Goal: Information Seeking & Learning: Learn about a topic

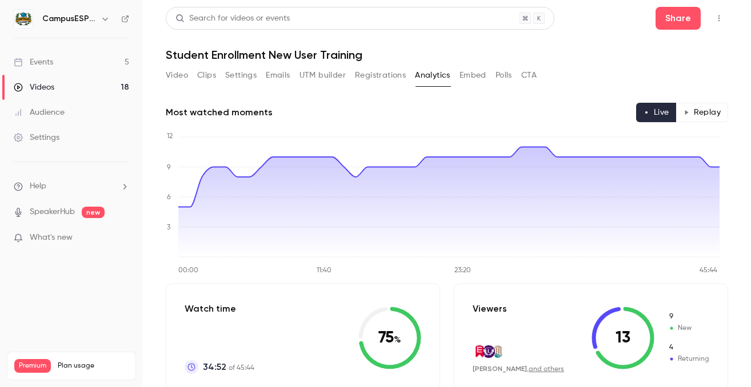
scroll to position [789, 0]
click at [58, 65] on link "Events 5" at bounding box center [71, 62] width 143 height 25
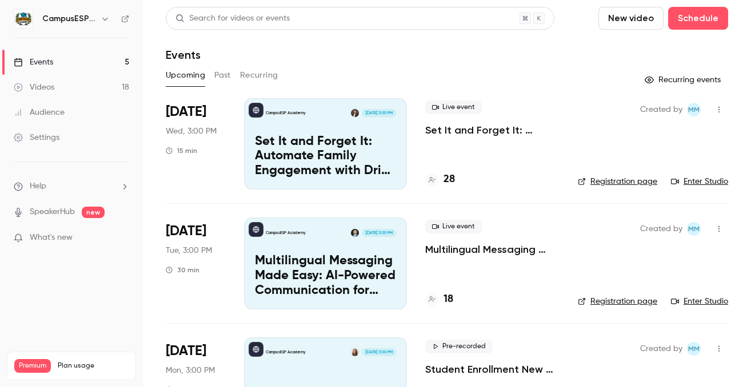
click at [371, 148] on p "Set It and Forget It: Automate Family Engagement with Drip Text Messages" at bounding box center [325, 157] width 141 height 44
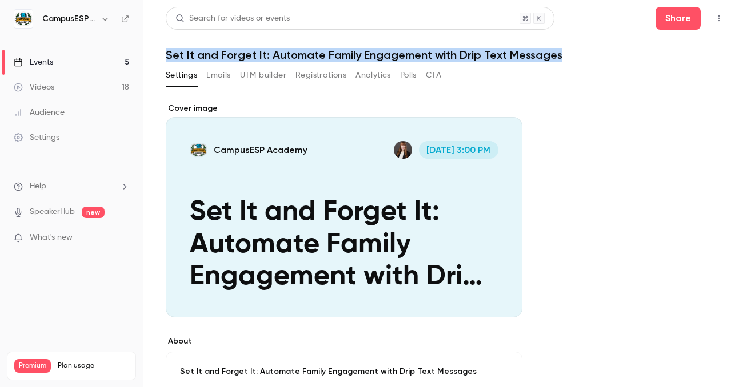
drag, startPoint x: 562, startPoint y: 57, endPoint x: 164, endPoint y: 55, distance: 398.3
click at [164, 55] on main "Search for videos or events Share Set It and Forget It: Automate Family Engagem…" at bounding box center [447, 193] width 608 height 387
copy h1 "Set It and Forget It: Automate Family Engagement with Drip Text Messages"
click at [49, 58] on div "Events" at bounding box center [33, 62] width 39 height 11
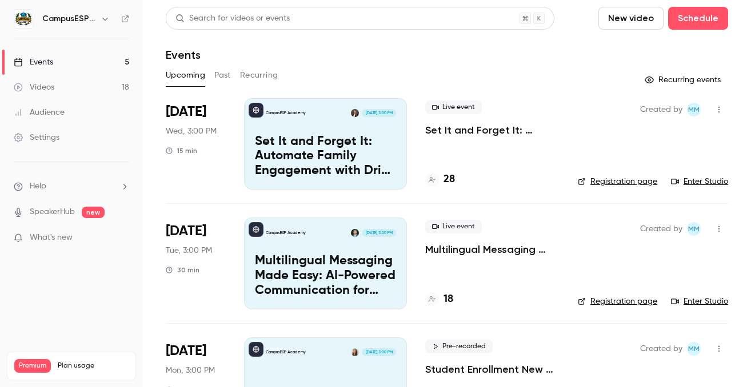
click at [325, 254] on div "CampusESP Academy Oct 14, 3:00 PM Multilingual Messaging Made Easy: AI-Powered …" at bounding box center [325, 263] width 163 height 91
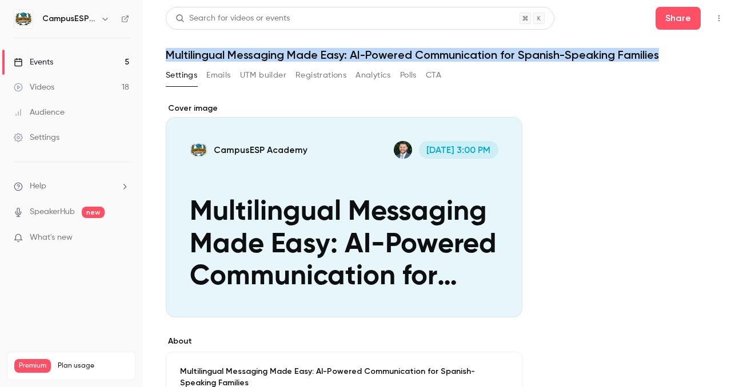
drag, startPoint x: 619, startPoint y: 57, endPoint x: 168, endPoint y: 53, distance: 451.5
click at [168, 53] on h1 "Multilingual Messaging Made Easy: AI-Powered Communication for Spanish-Speaking…" at bounding box center [447, 55] width 562 height 14
copy h1 "Multilingual Messaging Made Easy: AI-Powered Communication for Spanish-Speaking…"
click at [59, 91] on link "Videos 18" at bounding box center [71, 87] width 143 height 25
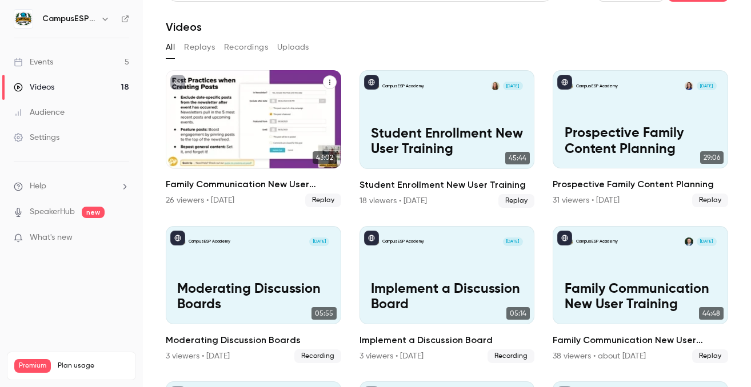
scroll to position [88, 0]
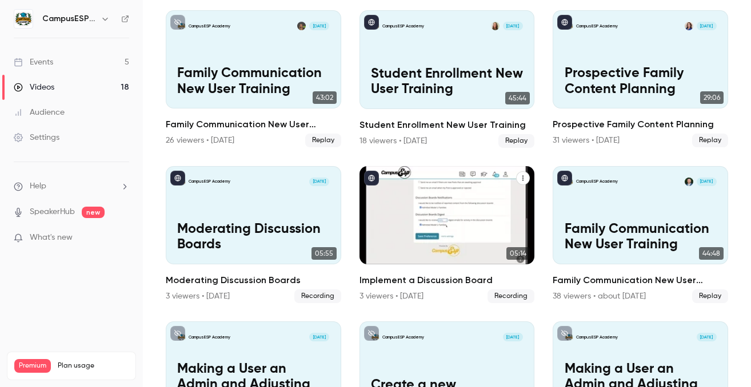
click at [426, 207] on div "CampusESP Academy Sep 3 Implement a Discussion Board" at bounding box center [446, 215] width 175 height 99
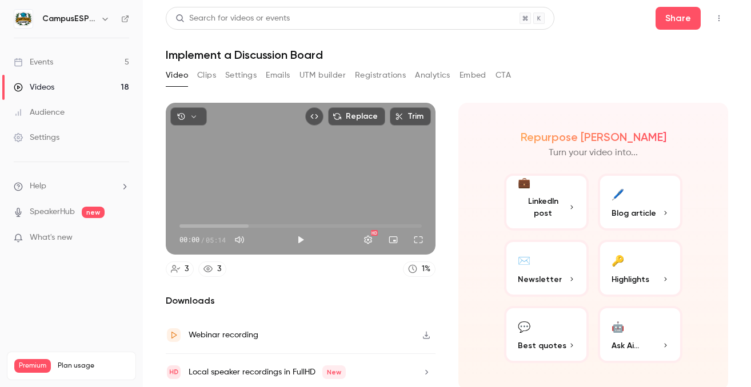
click at [425, 75] on button "Analytics" at bounding box center [432, 75] width 35 height 18
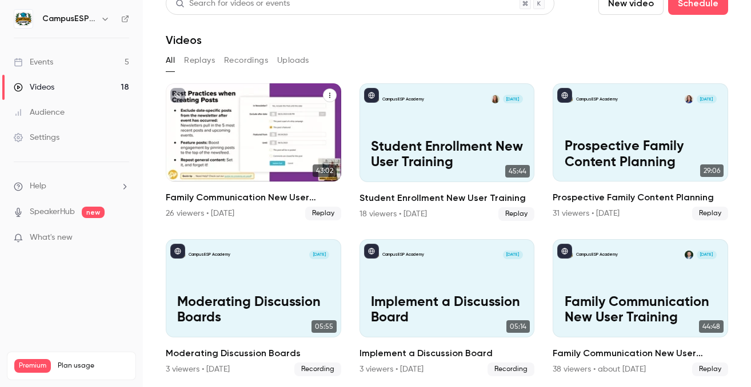
scroll to position [17, 0]
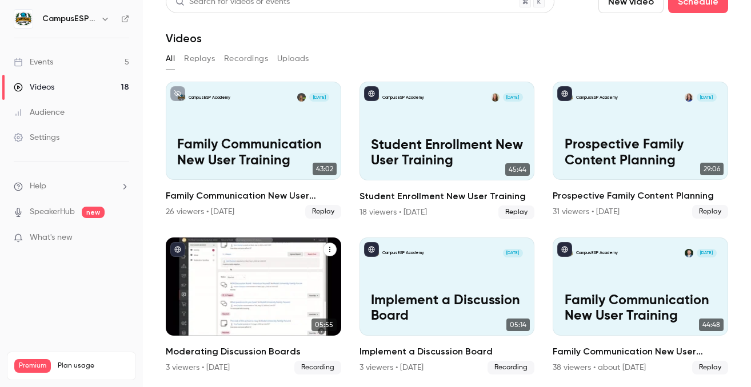
click at [274, 293] on p "Moderating Discussion Boards" at bounding box center [253, 308] width 152 height 31
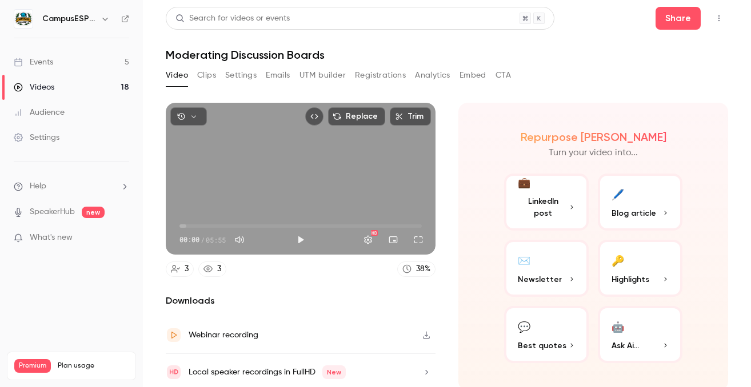
click at [426, 76] on button "Analytics" at bounding box center [432, 75] width 35 height 18
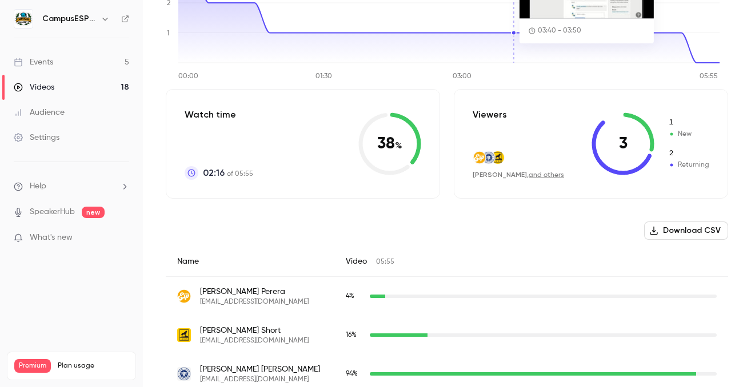
scroll to position [204, 0]
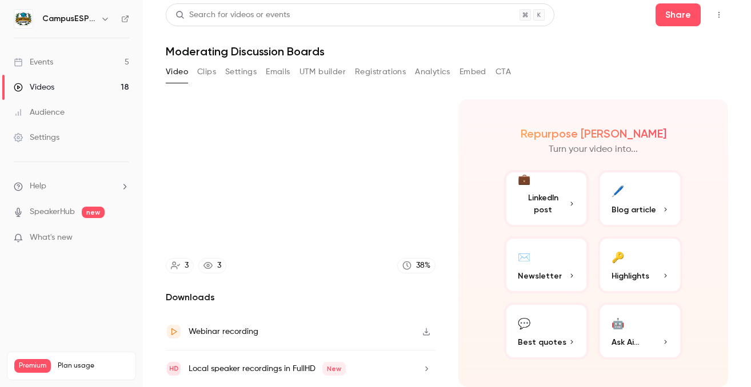
scroll to position [1, 0]
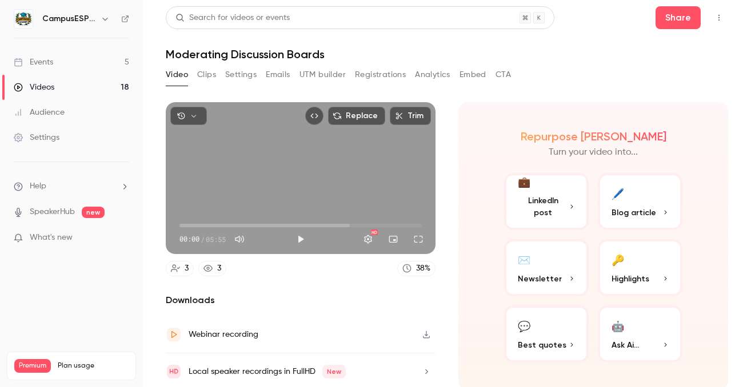
click at [47, 84] on div "Videos" at bounding box center [34, 87] width 41 height 11
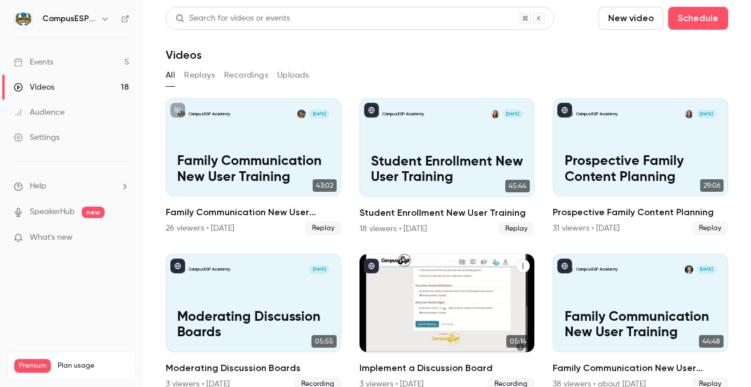
click at [431, 266] on div "CampusESP Academy Sep 3" at bounding box center [447, 270] width 152 height 9
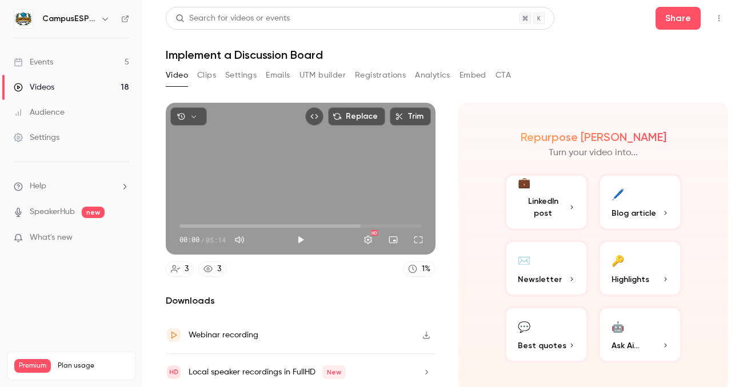
click at [429, 77] on button "Analytics" at bounding box center [432, 75] width 35 height 18
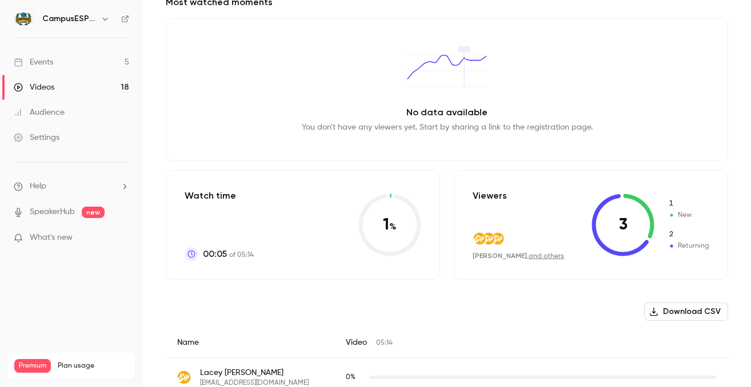
scroll to position [204, 0]
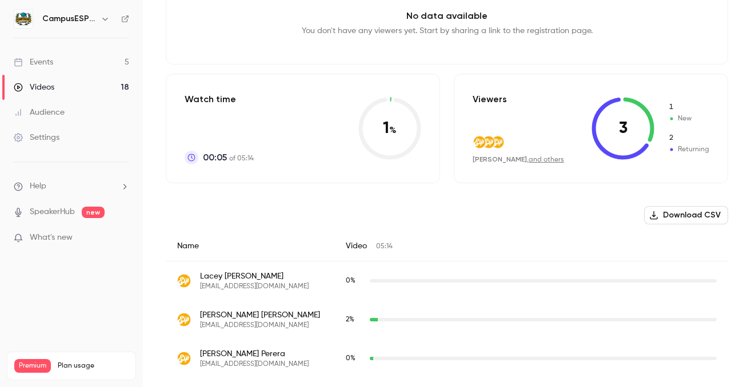
click at [52, 85] on div "Videos" at bounding box center [34, 87] width 41 height 11
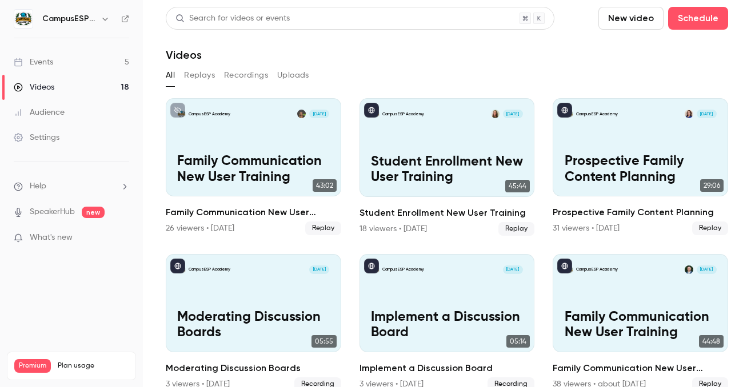
click at [56, 64] on link "Events 5" at bounding box center [71, 62] width 143 height 25
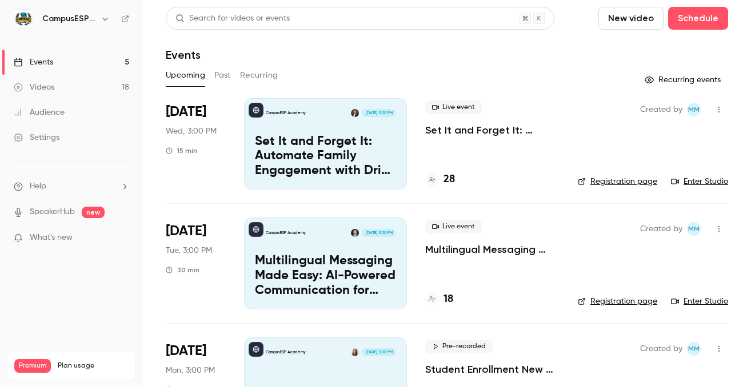
click at [62, 58] on link "Events 5" at bounding box center [71, 62] width 143 height 25
click at [68, 112] on link "Audience" at bounding box center [71, 112] width 143 height 25
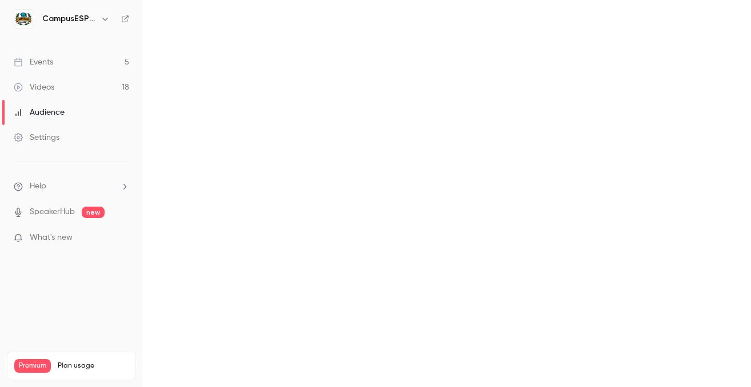
click at [52, 89] on div "Videos" at bounding box center [34, 87] width 41 height 11
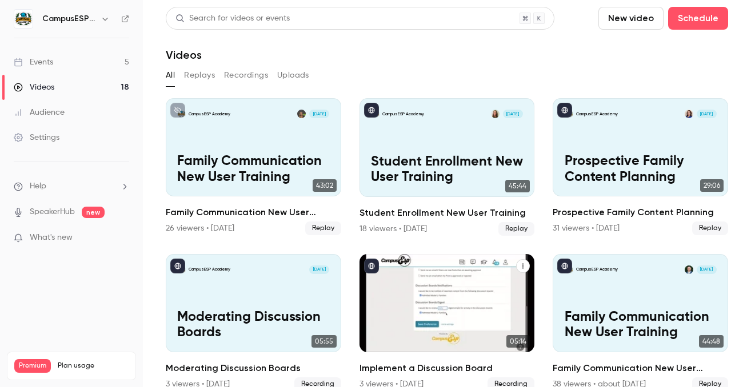
click at [442, 285] on div "CampusESP Academy Sep 3 Implement a Discussion Board" at bounding box center [446, 303] width 175 height 99
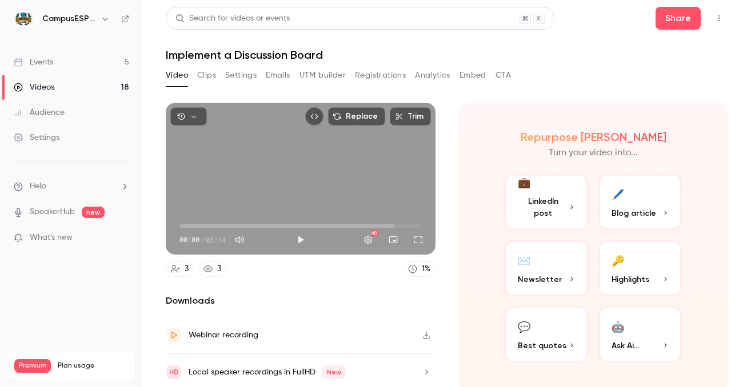
click at [425, 77] on button "Analytics" at bounding box center [432, 75] width 35 height 18
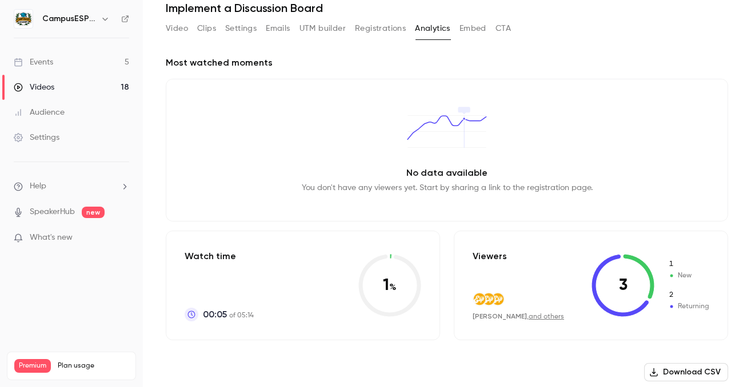
scroll to position [204, 0]
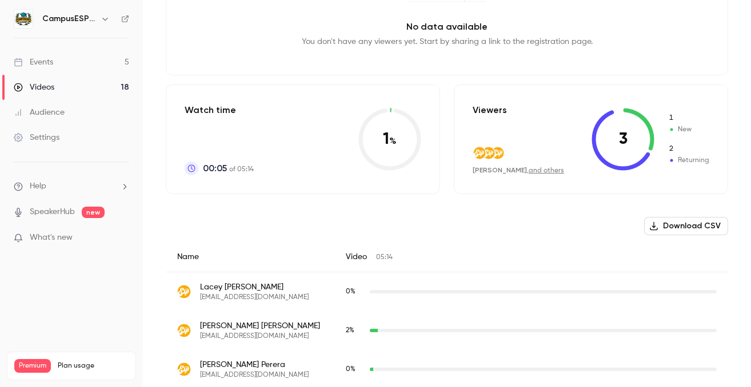
scroll to position [204, 0]
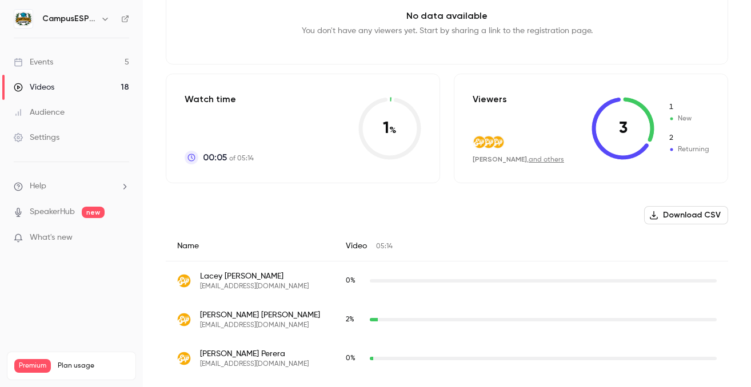
click at [535, 161] on link "and others" at bounding box center [546, 160] width 35 height 7
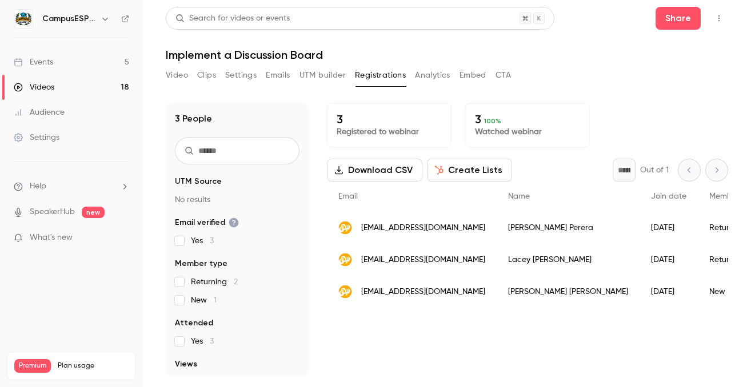
click at [44, 62] on div "Events" at bounding box center [33, 62] width 39 height 11
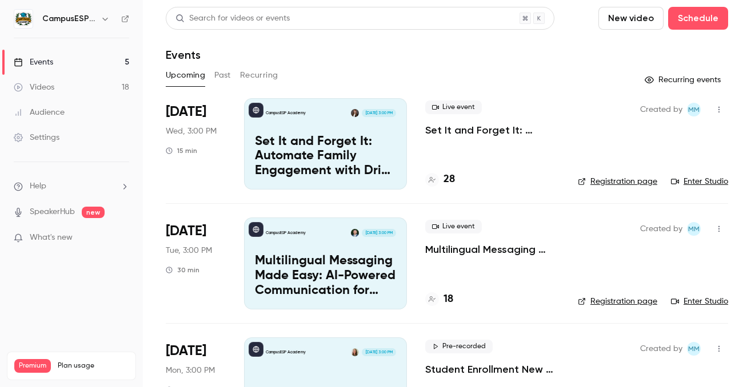
click at [46, 84] on div "Videos" at bounding box center [34, 87] width 41 height 11
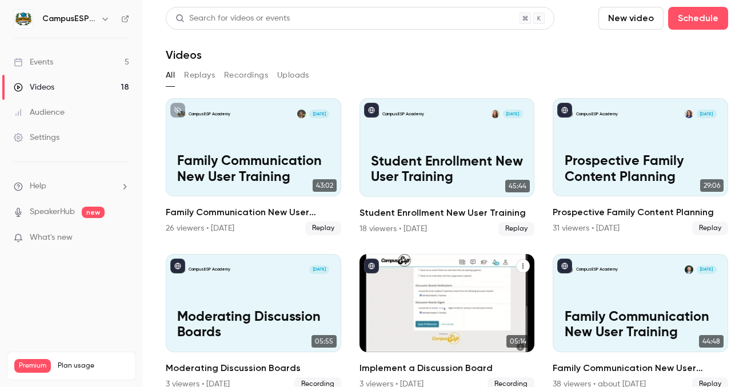
click at [458, 302] on div "CampusESP Academy Sep 3 Implement a Discussion Board" at bounding box center [446, 303] width 175 height 99
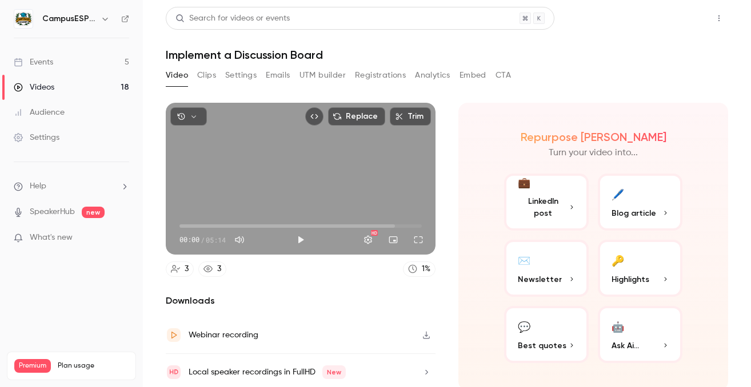
click at [666, 19] on button "Share" at bounding box center [677, 18] width 45 height 23
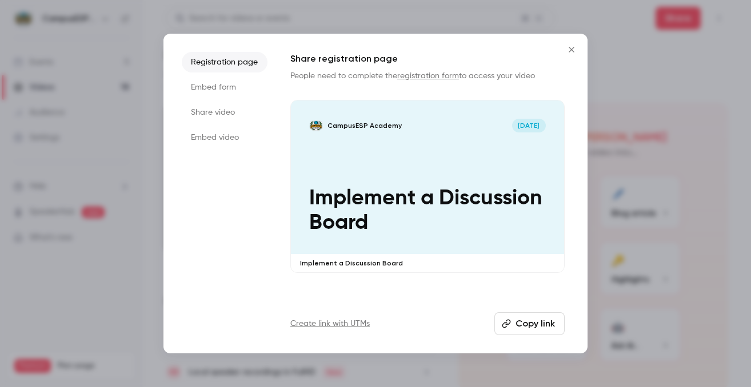
click at [569, 52] on icon "Close" at bounding box center [571, 49] width 5 height 5
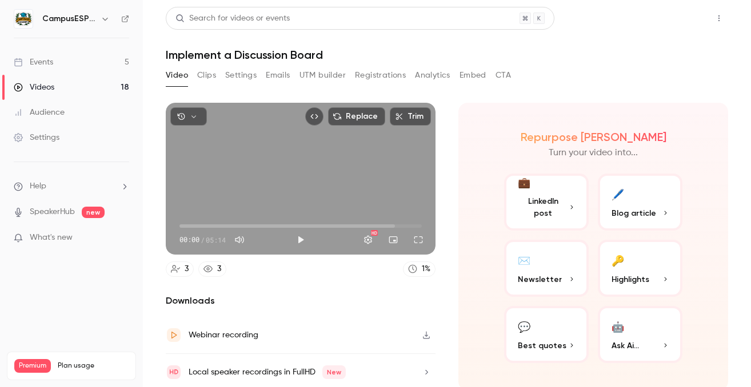
click at [671, 22] on button "Share" at bounding box center [677, 18] width 45 height 23
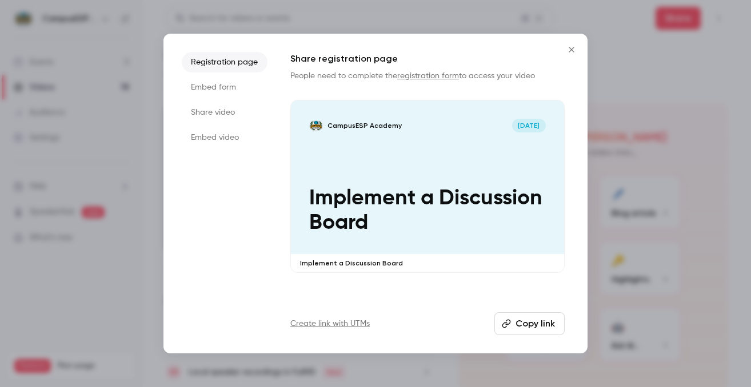
click at [574, 50] on icon "Close" at bounding box center [572, 49] width 14 height 9
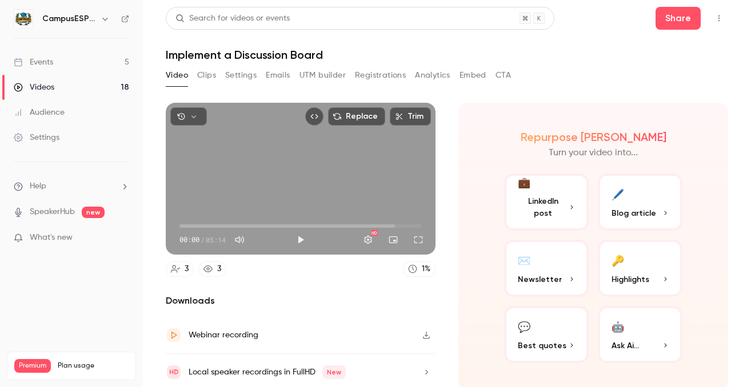
click at [56, 58] on link "Events 5" at bounding box center [71, 62] width 143 height 25
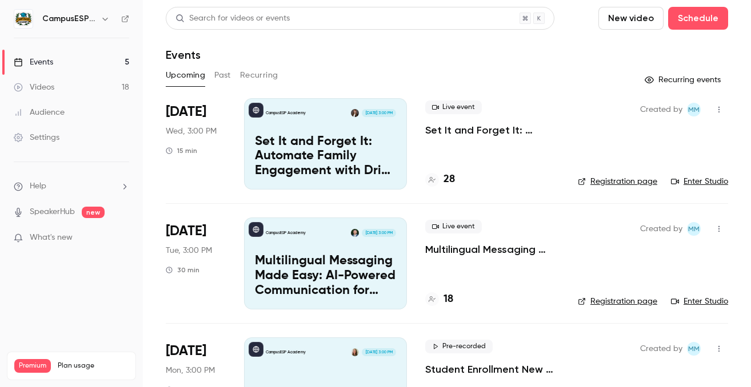
click at [222, 74] on button "Past" at bounding box center [222, 75] width 17 height 18
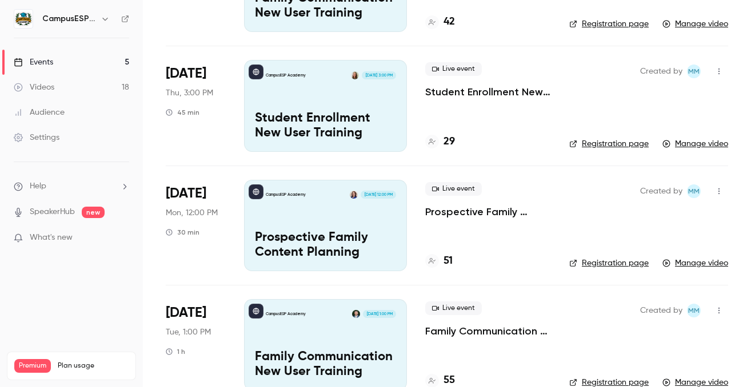
scroll to position [110, 0]
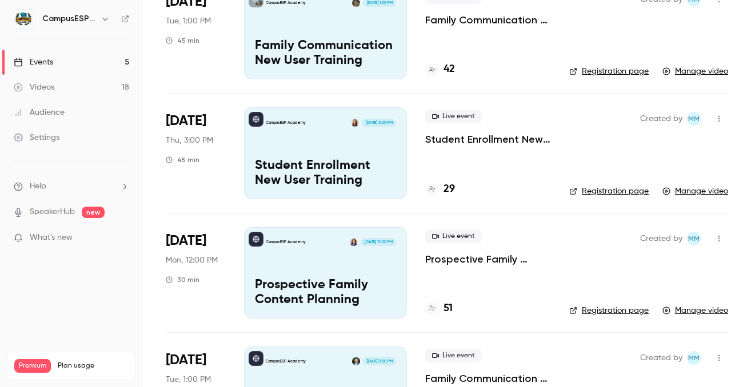
click at [331, 263] on div "CampusESP Academy Sep 15, 12:00 PM Prospective Family Content Planning" at bounding box center [325, 272] width 163 height 91
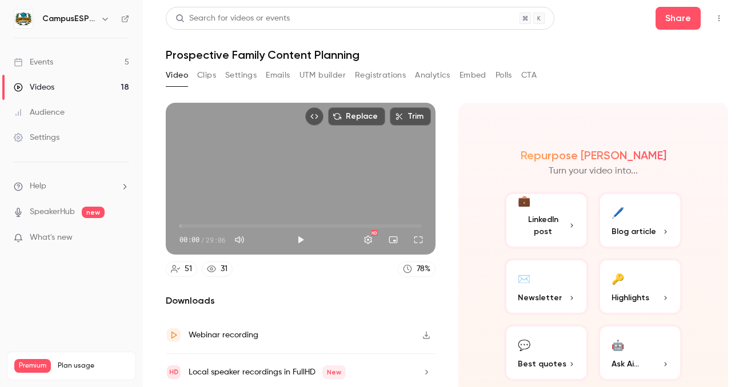
click at [433, 74] on button "Analytics" at bounding box center [432, 75] width 35 height 18
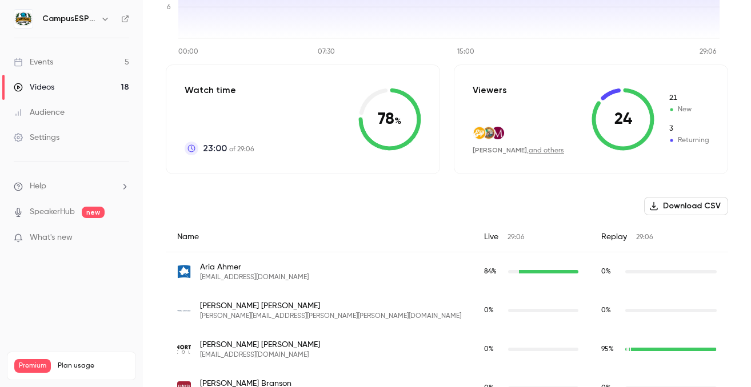
scroll to position [250, 0]
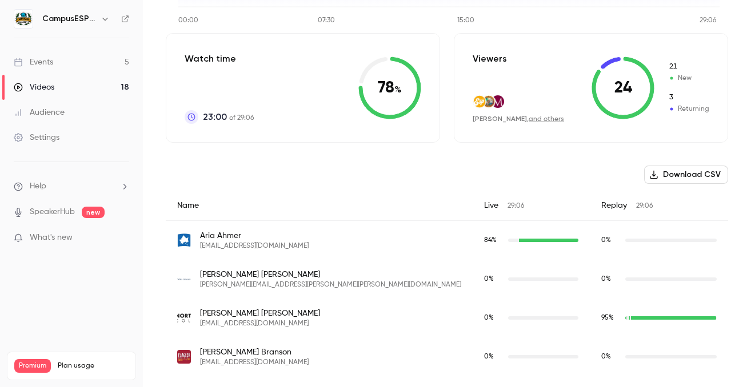
click at [672, 171] on button "Download CSV" at bounding box center [686, 175] width 84 height 18
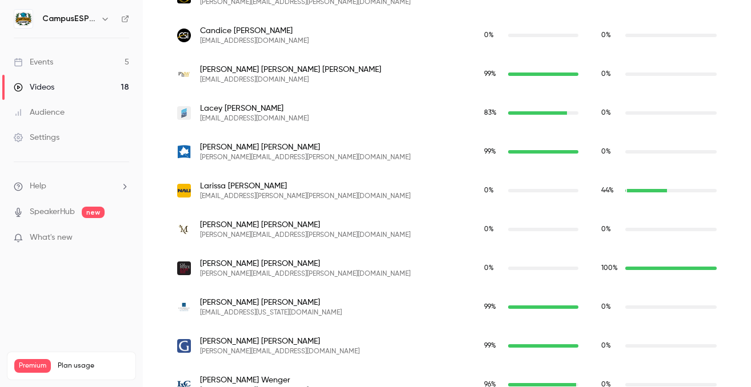
scroll to position [2075, 0]
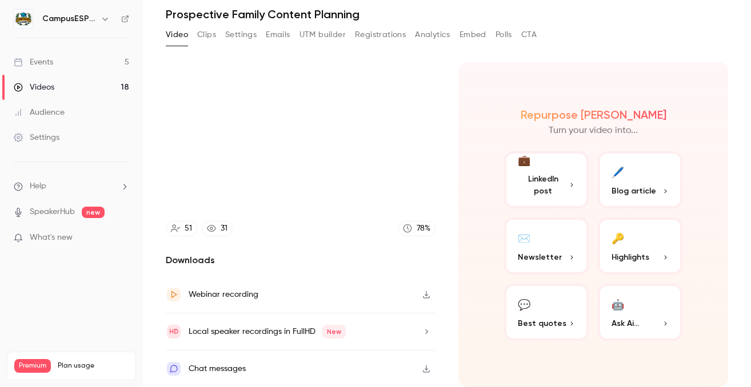
scroll to position [38, 0]
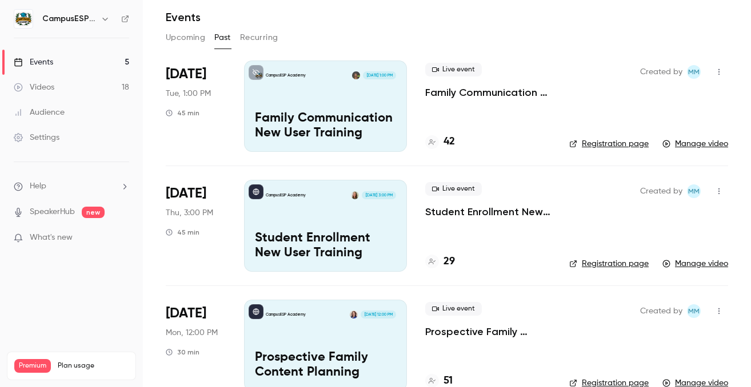
click at [339, 222] on div "CampusESP Academy Sep 18, 3:00 PM Student Enrollment New User Training" at bounding box center [325, 225] width 163 height 91
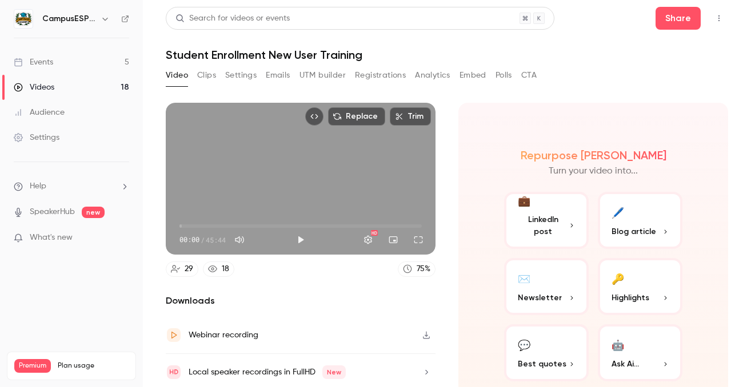
click at [442, 73] on button "Analytics" at bounding box center [432, 75] width 35 height 18
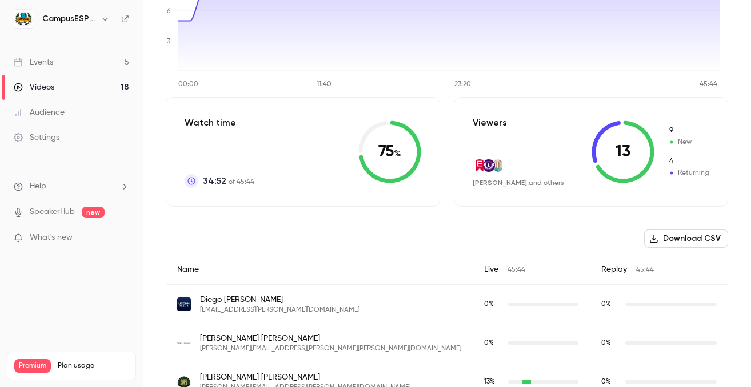
scroll to position [275, 0]
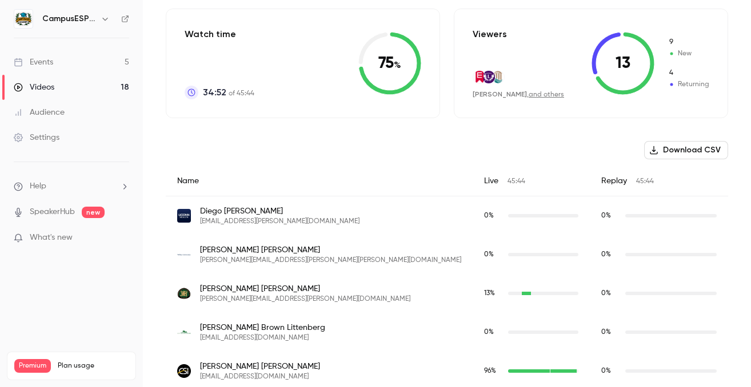
click at [672, 152] on button "Download CSV" at bounding box center [686, 150] width 84 height 18
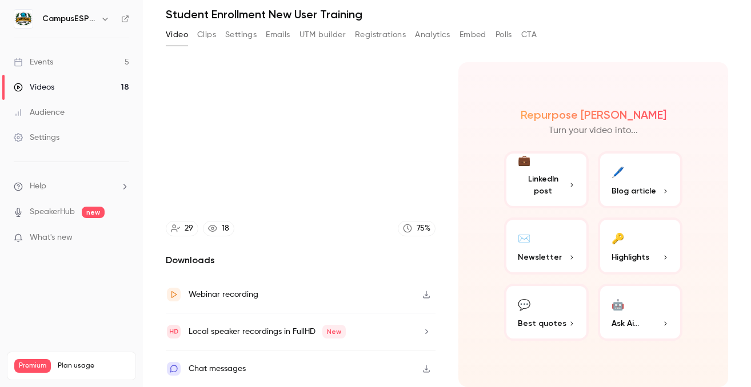
scroll to position [38, 0]
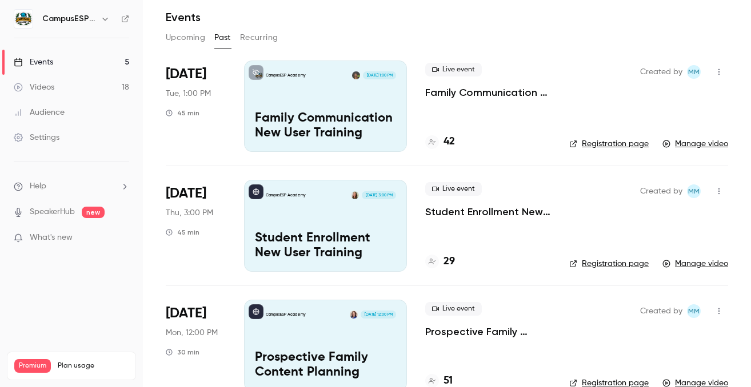
click at [334, 101] on div "CampusESP Academy Sep 23, 1:00 PM Family Communication New User Training" at bounding box center [325, 106] width 163 height 91
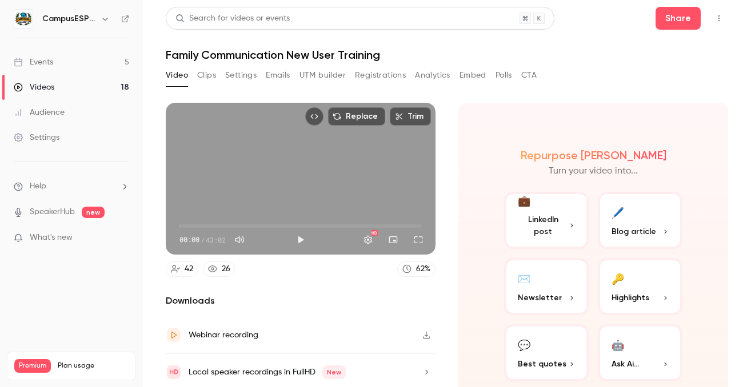
click at [439, 71] on button "Analytics" at bounding box center [432, 75] width 35 height 18
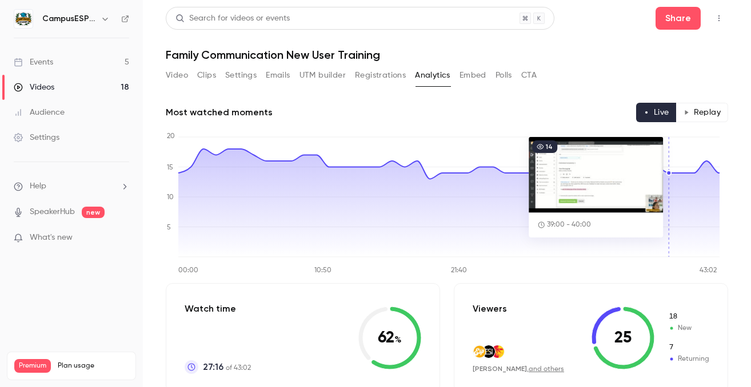
scroll to position [187, 0]
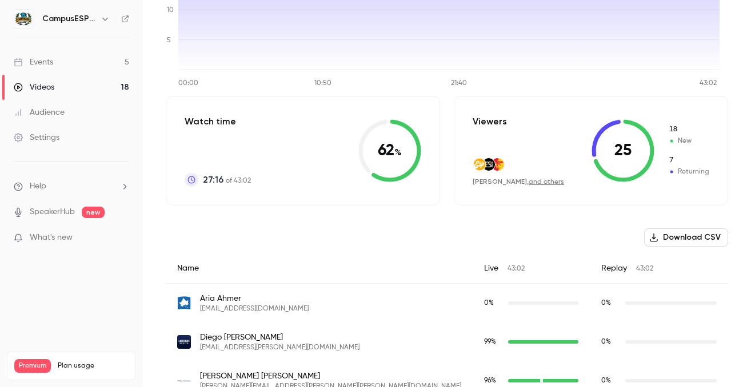
click at [673, 238] on button "Download CSV" at bounding box center [686, 238] width 84 height 18
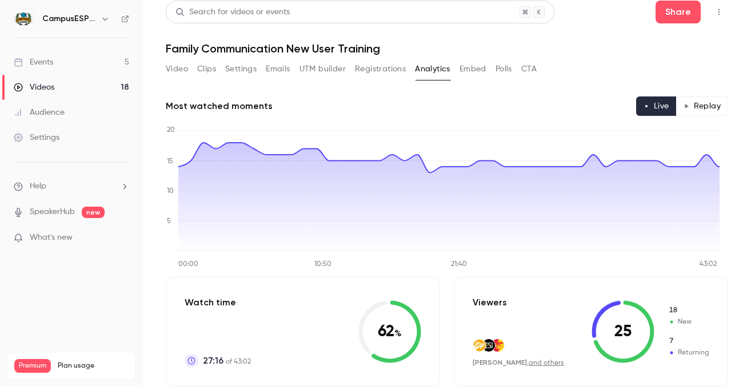
scroll to position [0, 0]
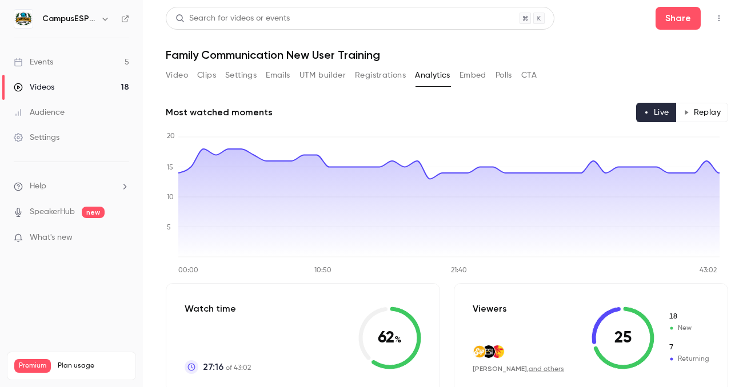
click at [183, 75] on button "Video" at bounding box center [177, 75] width 22 height 18
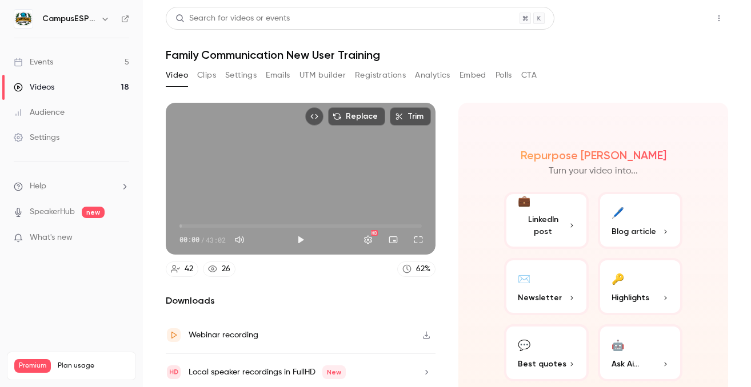
click at [664, 21] on button "Share" at bounding box center [677, 18] width 45 height 23
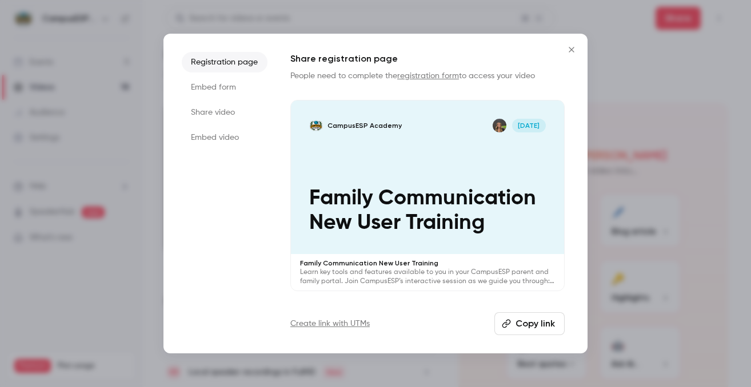
click at [226, 111] on li "Share video" at bounding box center [225, 112] width 86 height 21
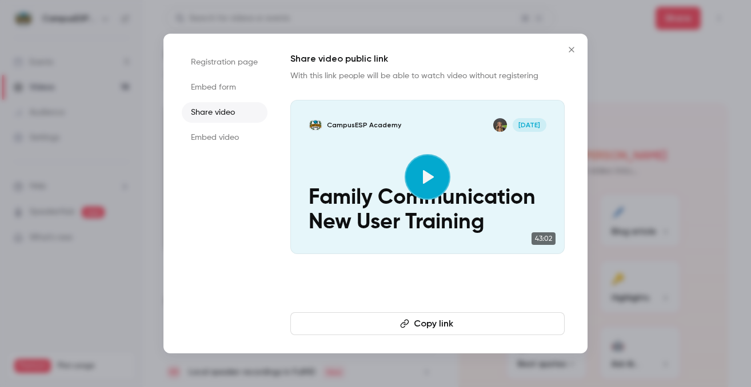
click at [221, 62] on li "Registration page" at bounding box center [225, 62] width 86 height 21
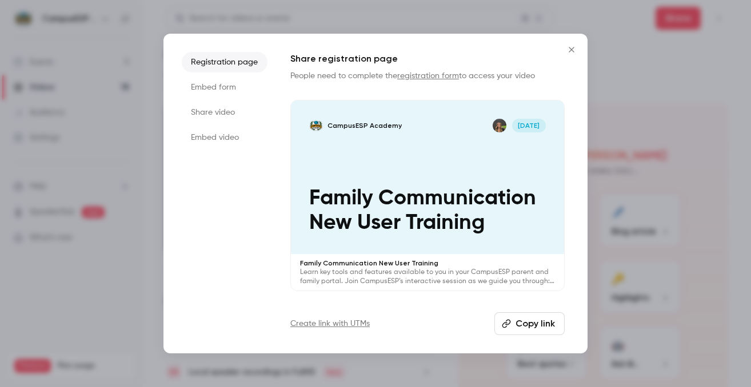
click at [569, 50] on icon "Close" at bounding box center [572, 49] width 14 height 9
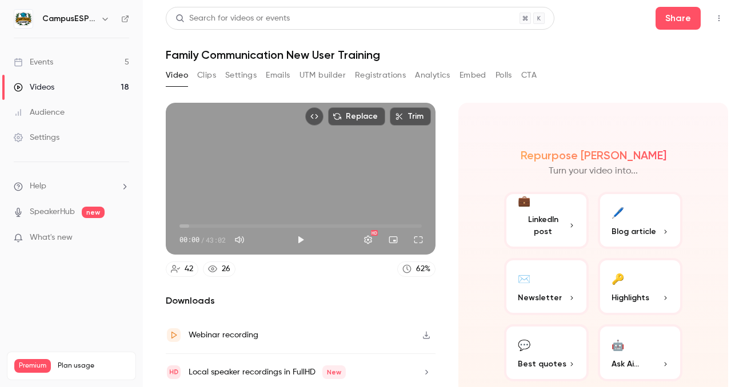
click at [66, 59] on link "Events 5" at bounding box center [71, 62] width 143 height 25
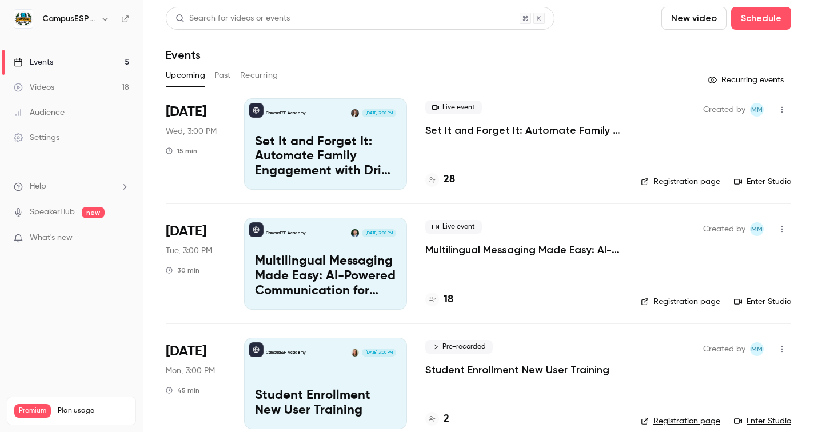
click at [45, 65] on div "Events" at bounding box center [33, 62] width 39 height 11
